Goal: Transaction & Acquisition: Purchase product/service

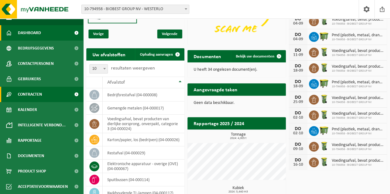
scroll to position [92, 0]
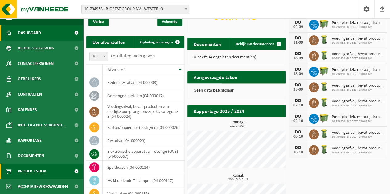
drag, startPoint x: 44, startPoint y: 173, endPoint x: 59, endPoint y: 114, distance: 60.2
click at [45, 173] on span "Product Shop" at bounding box center [32, 171] width 28 height 15
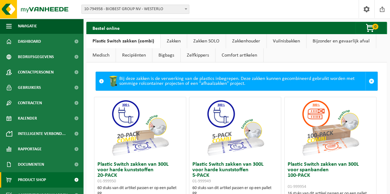
click at [202, 56] on link "Zelfkippers" at bounding box center [198, 55] width 35 height 14
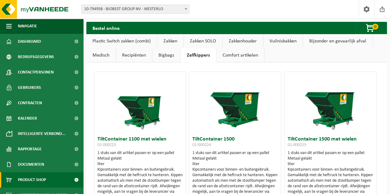
scroll to position [31, 0]
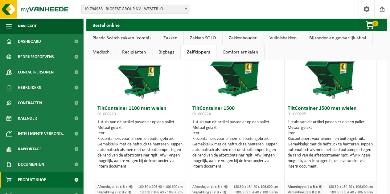
click at [143, 84] on img at bounding box center [140, 72] width 62 height 62
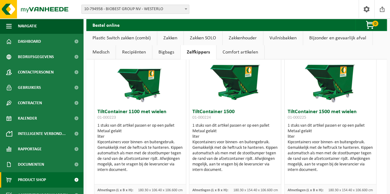
scroll to position [0, 0]
